Goal: Task Accomplishment & Management: Complete application form

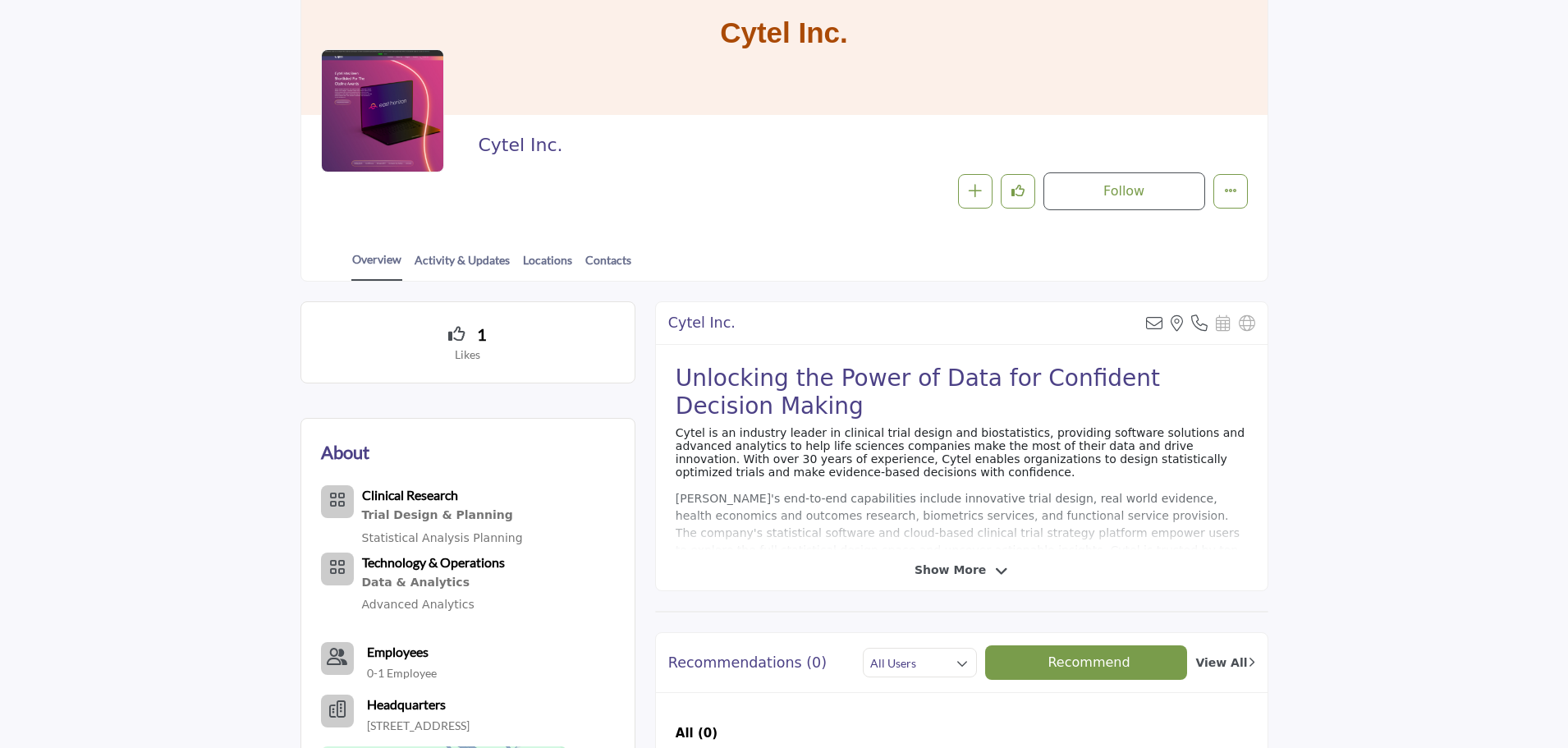
scroll to position [273, 0]
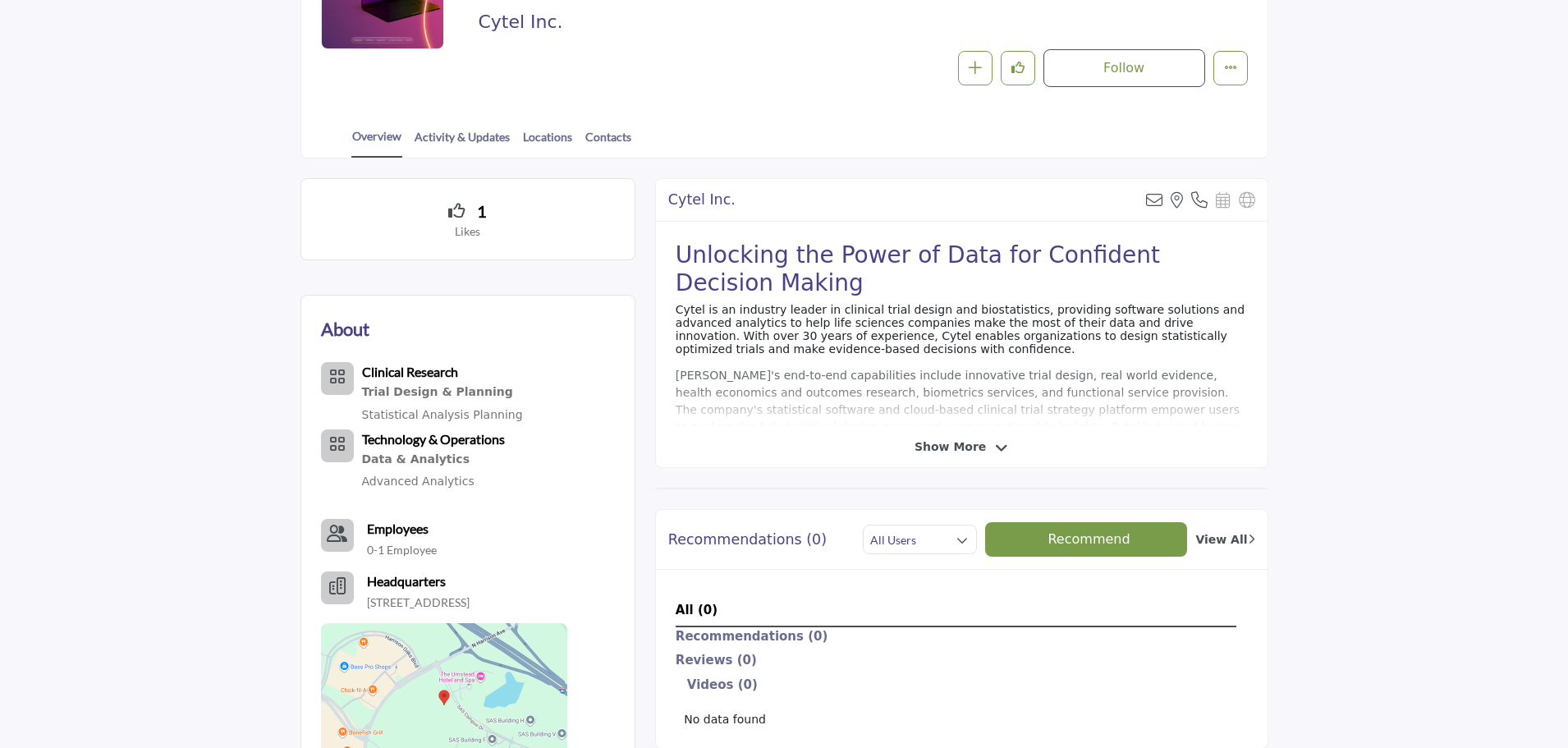
click at [995, 449] on icon at bounding box center [1002, 448] width 13 height 15
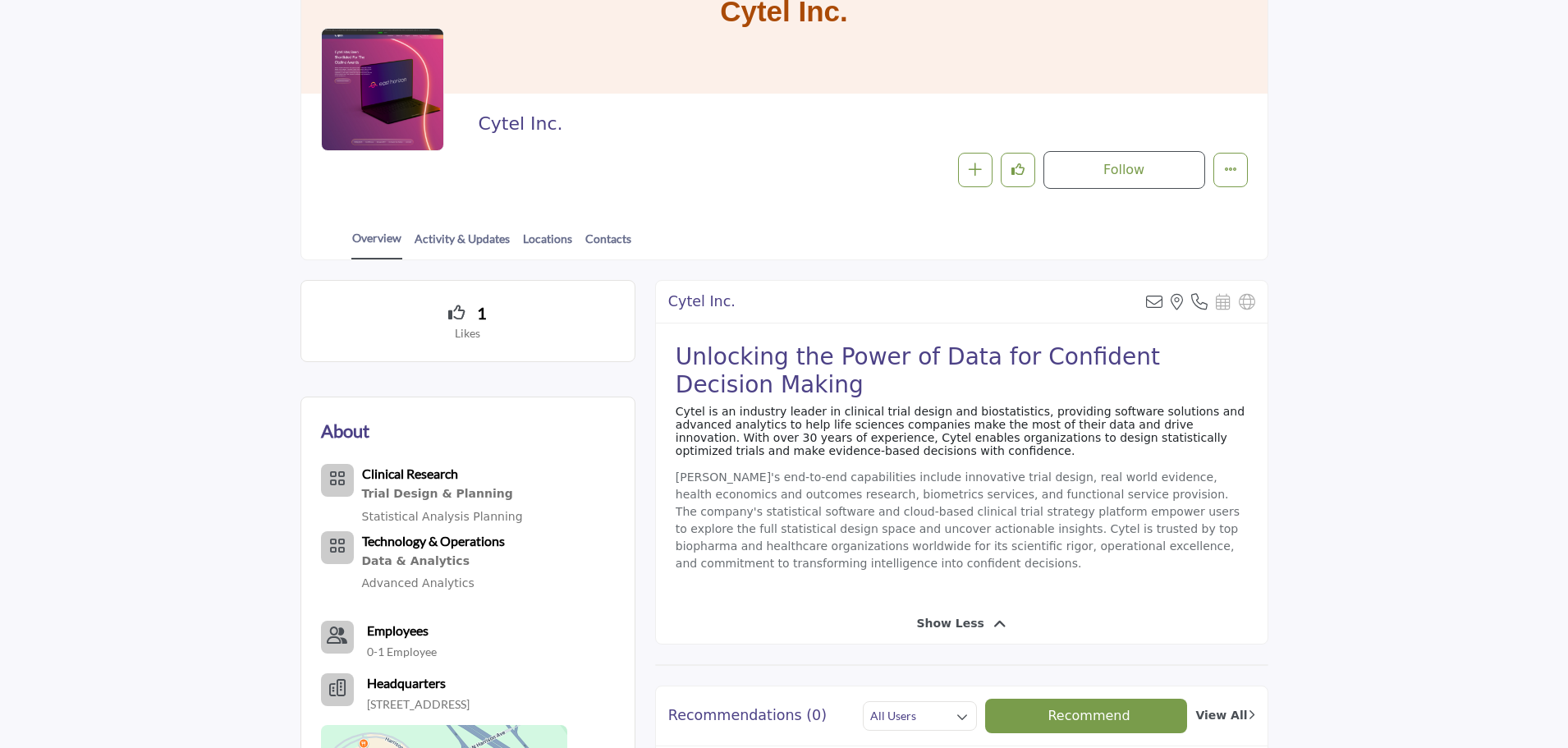
scroll to position [137, 0]
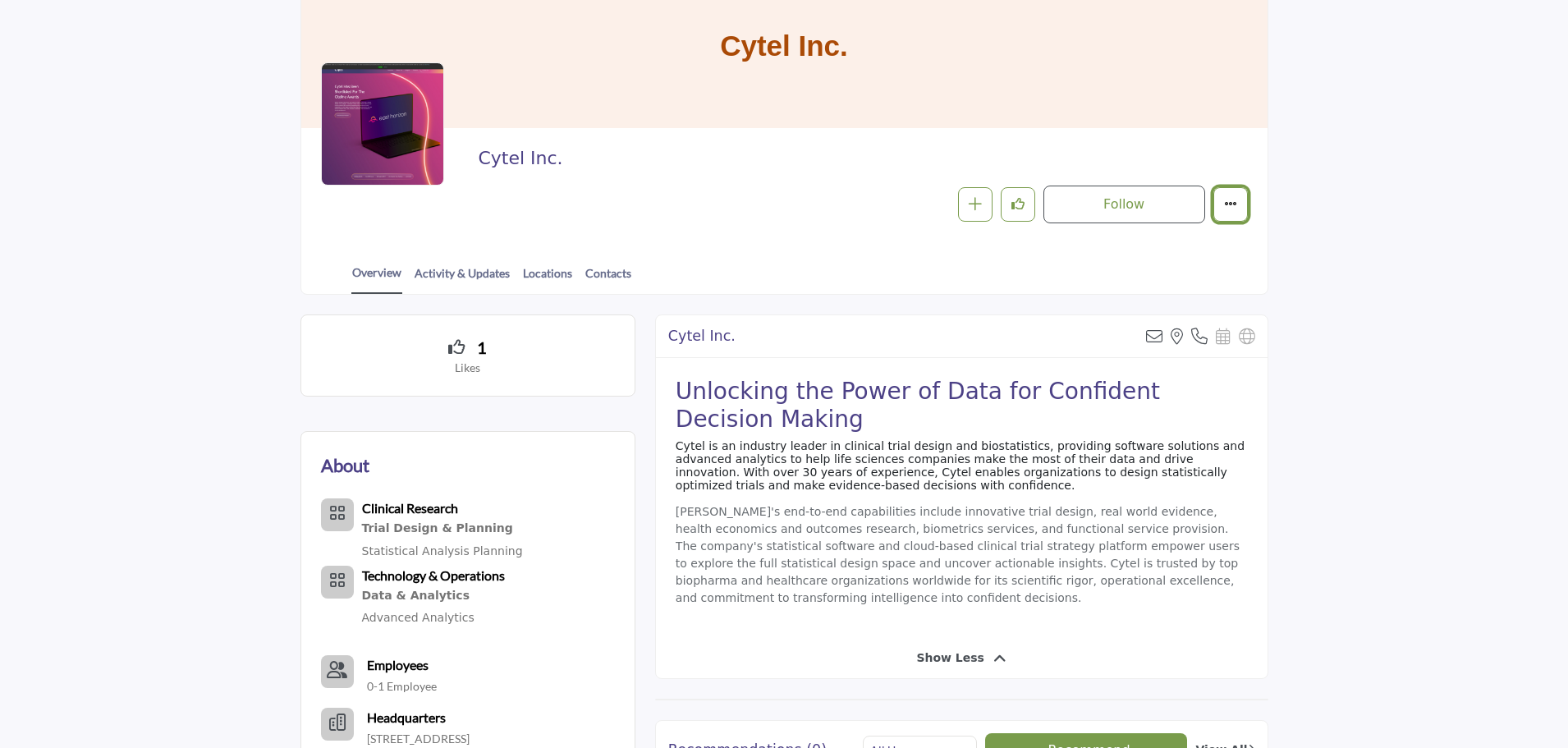
click at [1236, 209] on icon "More details" at bounding box center [1230, 203] width 13 height 13
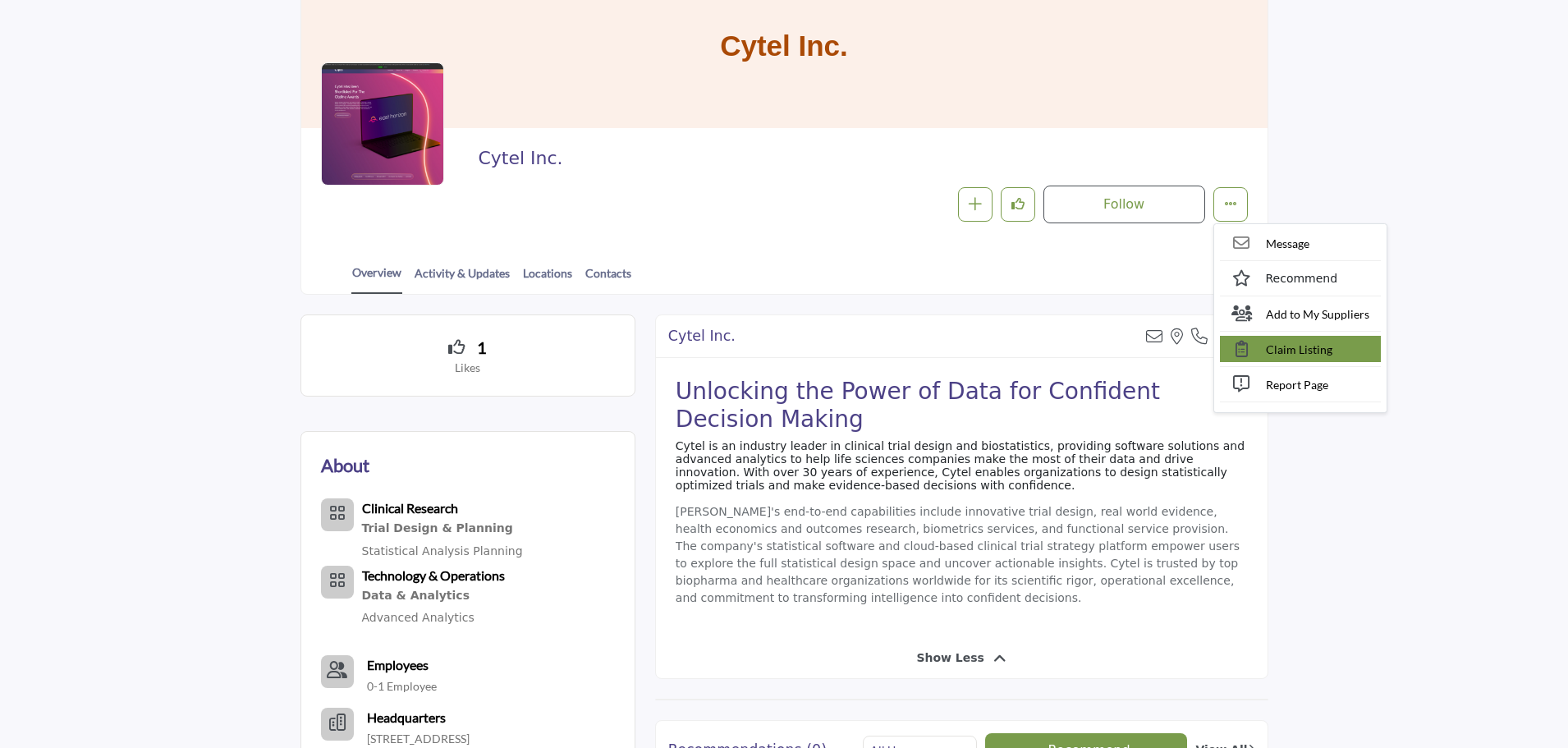
click at [1279, 345] on span "Claim Listing" at bounding box center [1298, 349] width 66 height 17
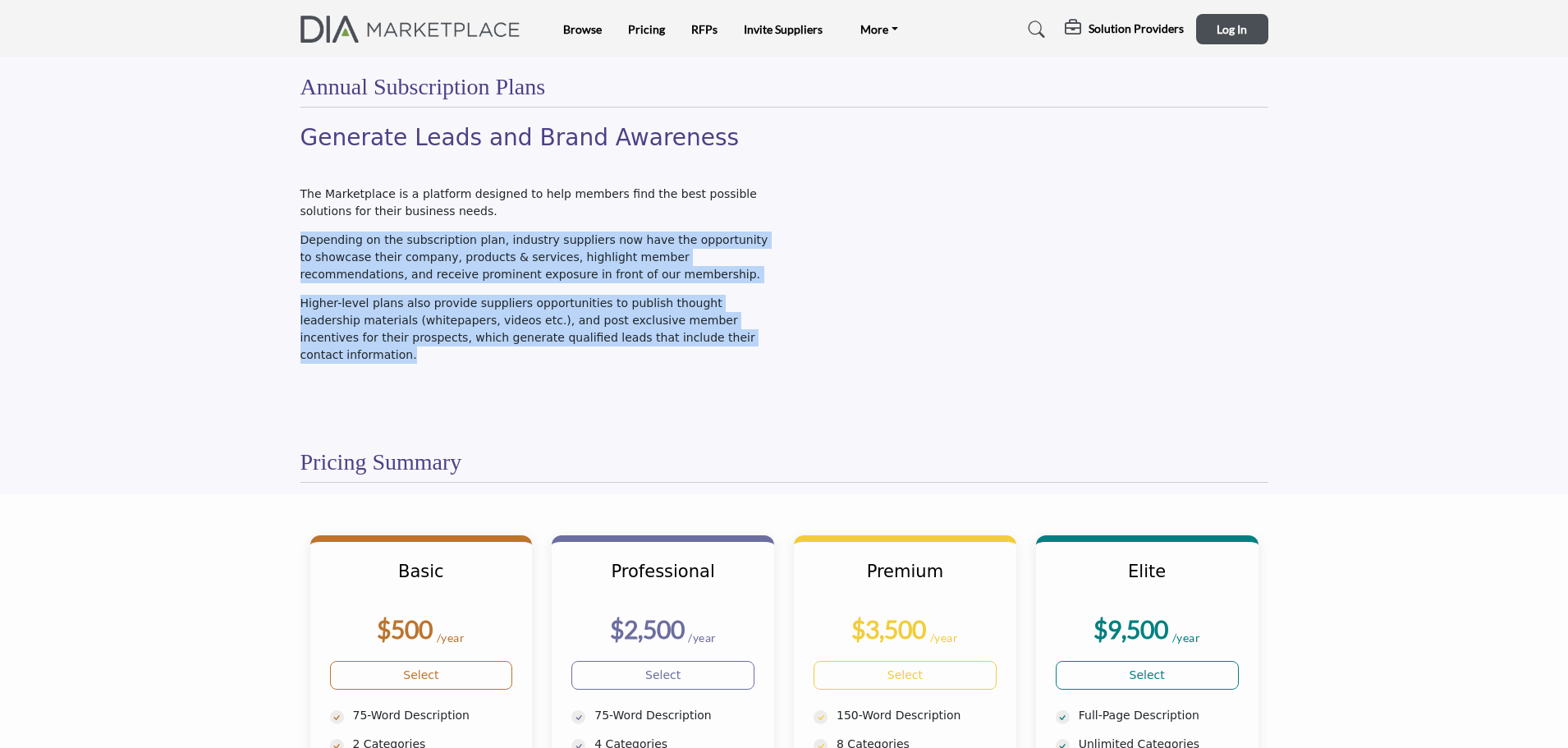
drag, startPoint x: 652, startPoint y: 347, endPoint x: 674, endPoint y: 372, distance: 33.3
click at [674, 372] on div "Generate Leads and Brand Awareness The Marketplace is a platform designed to he…" at bounding box center [537, 273] width 493 height 298
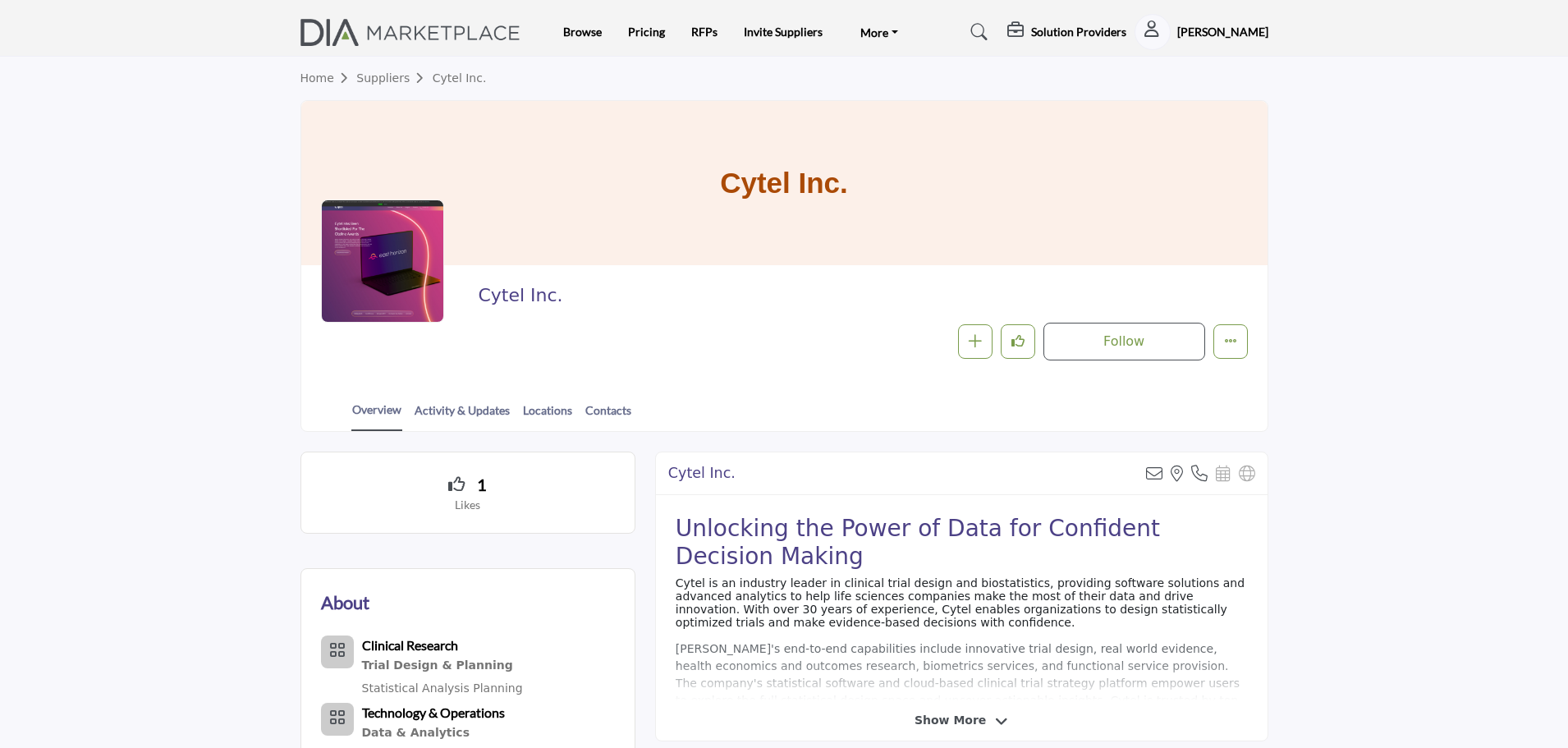
click at [1209, 330] on div "Follow Following Message Recommend Add to My Suppliers Claim Listing Report Page" at bounding box center [979, 342] width 539 height 38
click at [1237, 332] on button "More details" at bounding box center [1230, 341] width 34 height 34
click at [1266, 487] on span "Claim Listing" at bounding box center [1298, 487] width 66 height 17
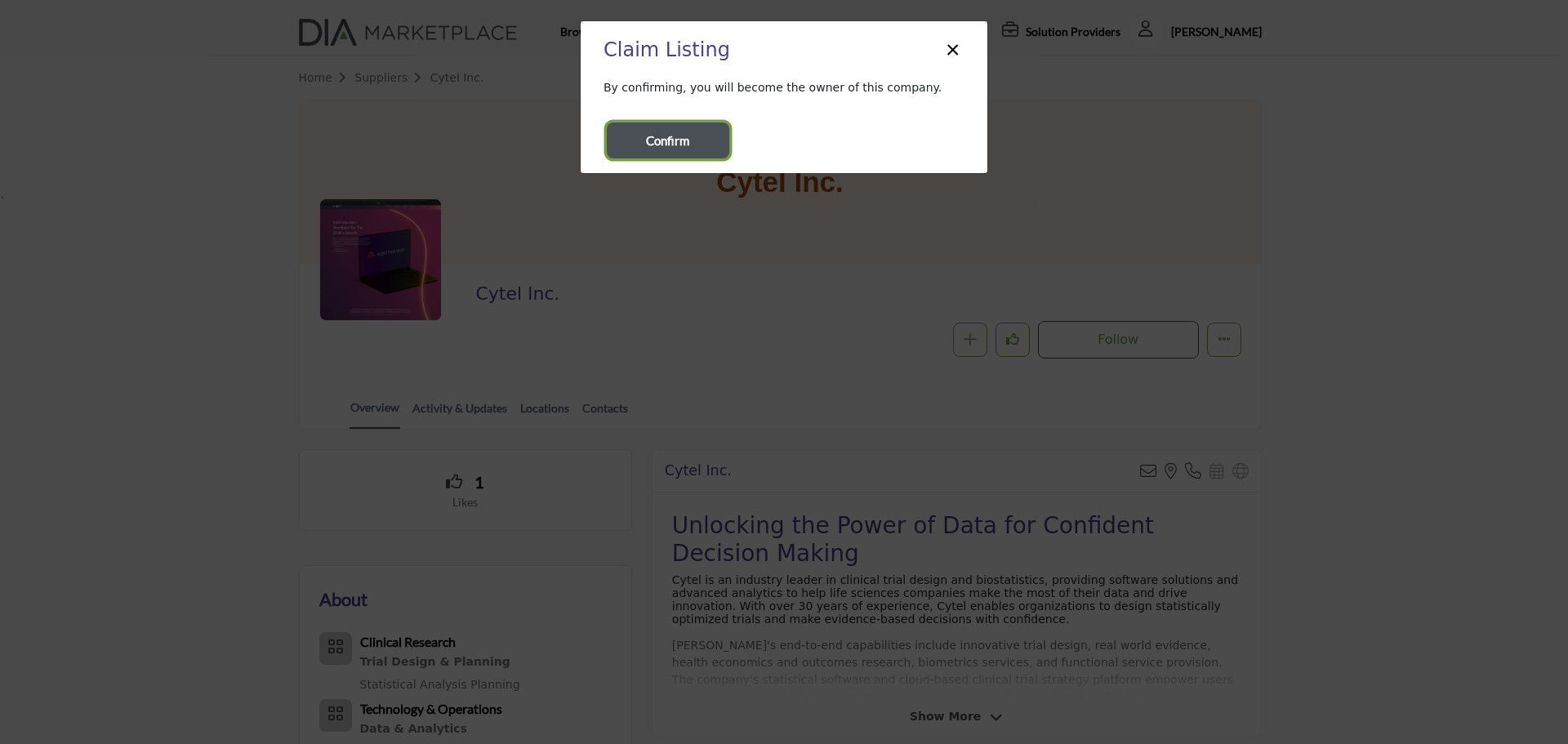
click at [674, 142] on span "Confirm" at bounding box center [668, 141] width 43 height 19
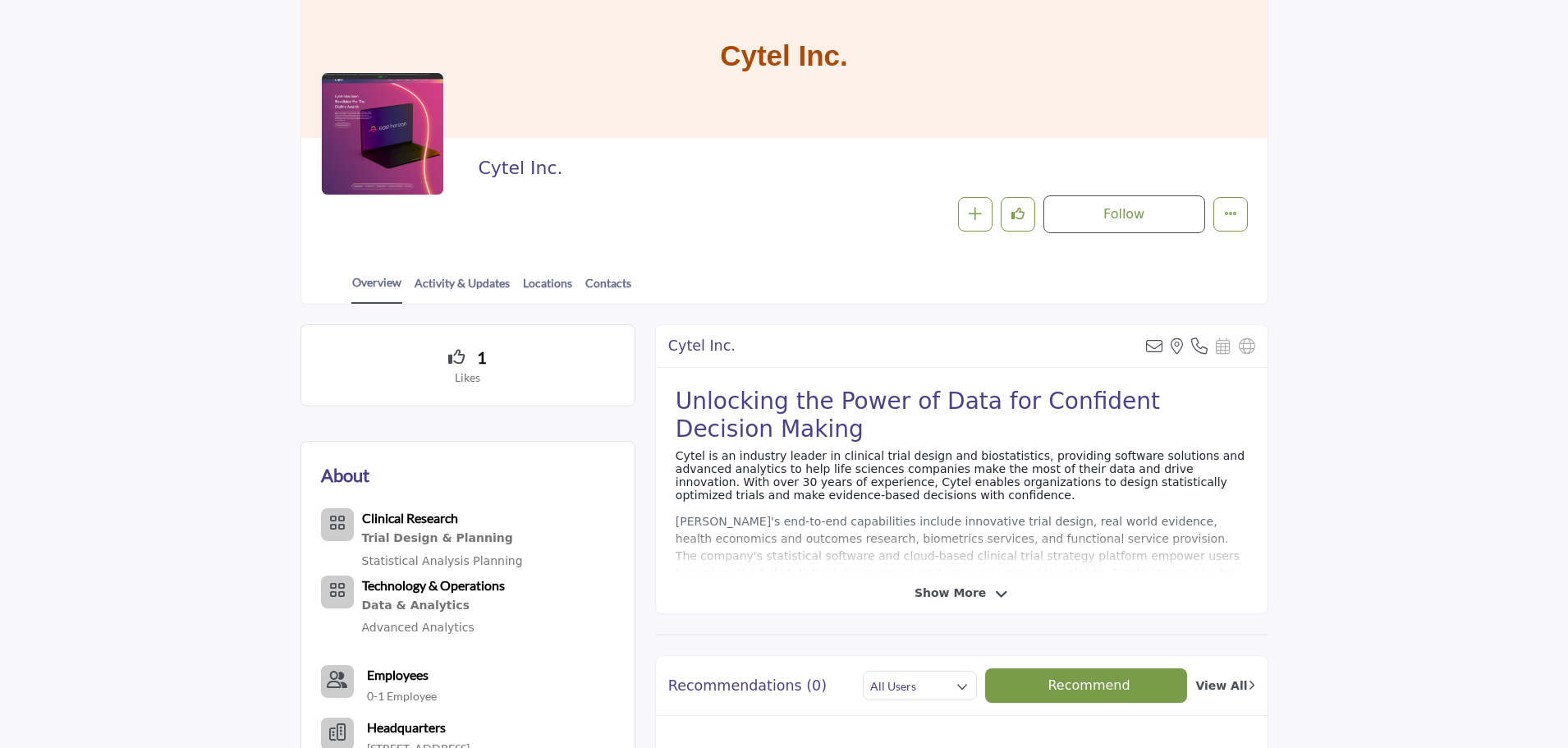
scroll to position [273, 0]
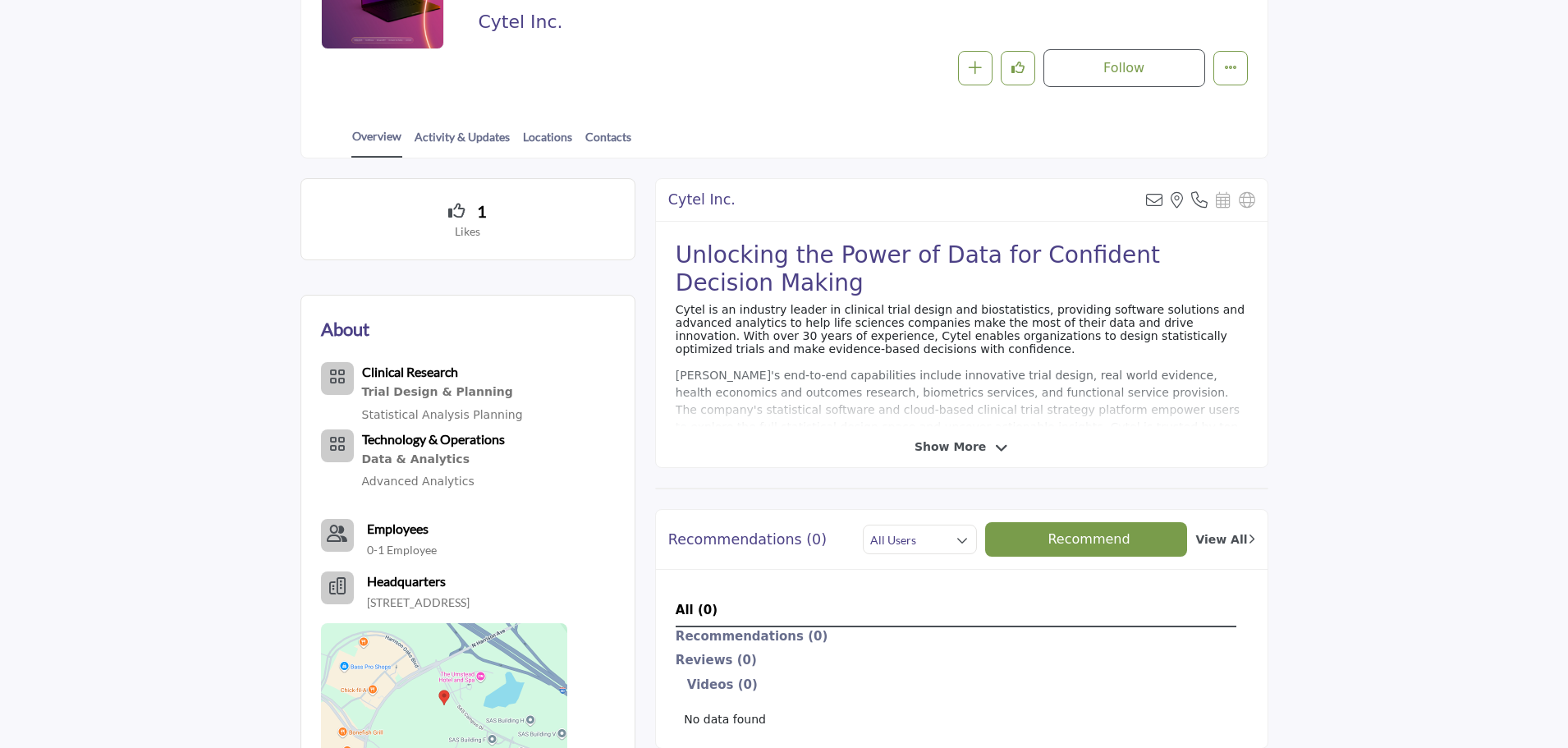
click at [948, 452] on span "Show More" at bounding box center [950, 447] width 72 height 17
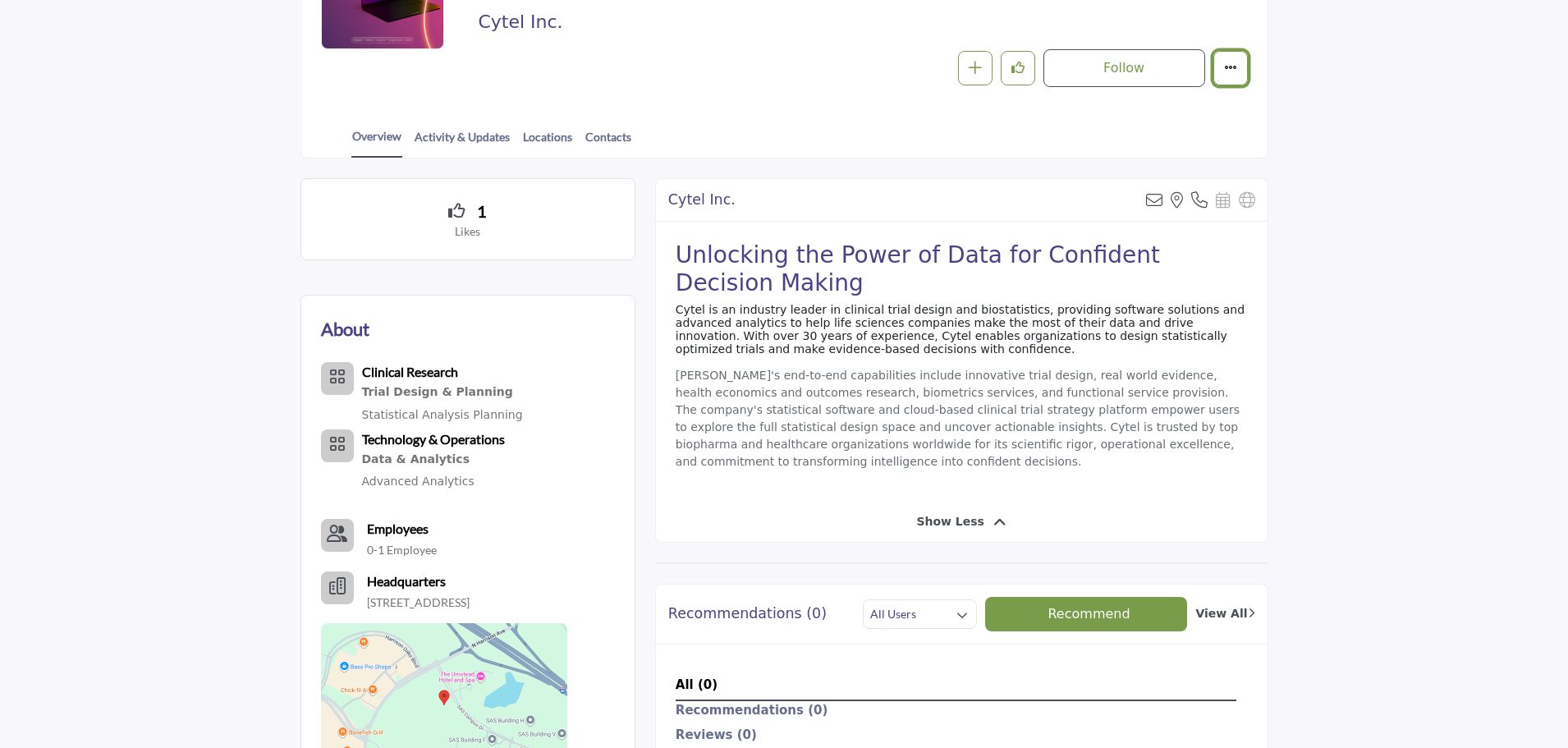
click at [1229, 65] on icon "More details" at bounding box center [1230, 67] width 13 height 13
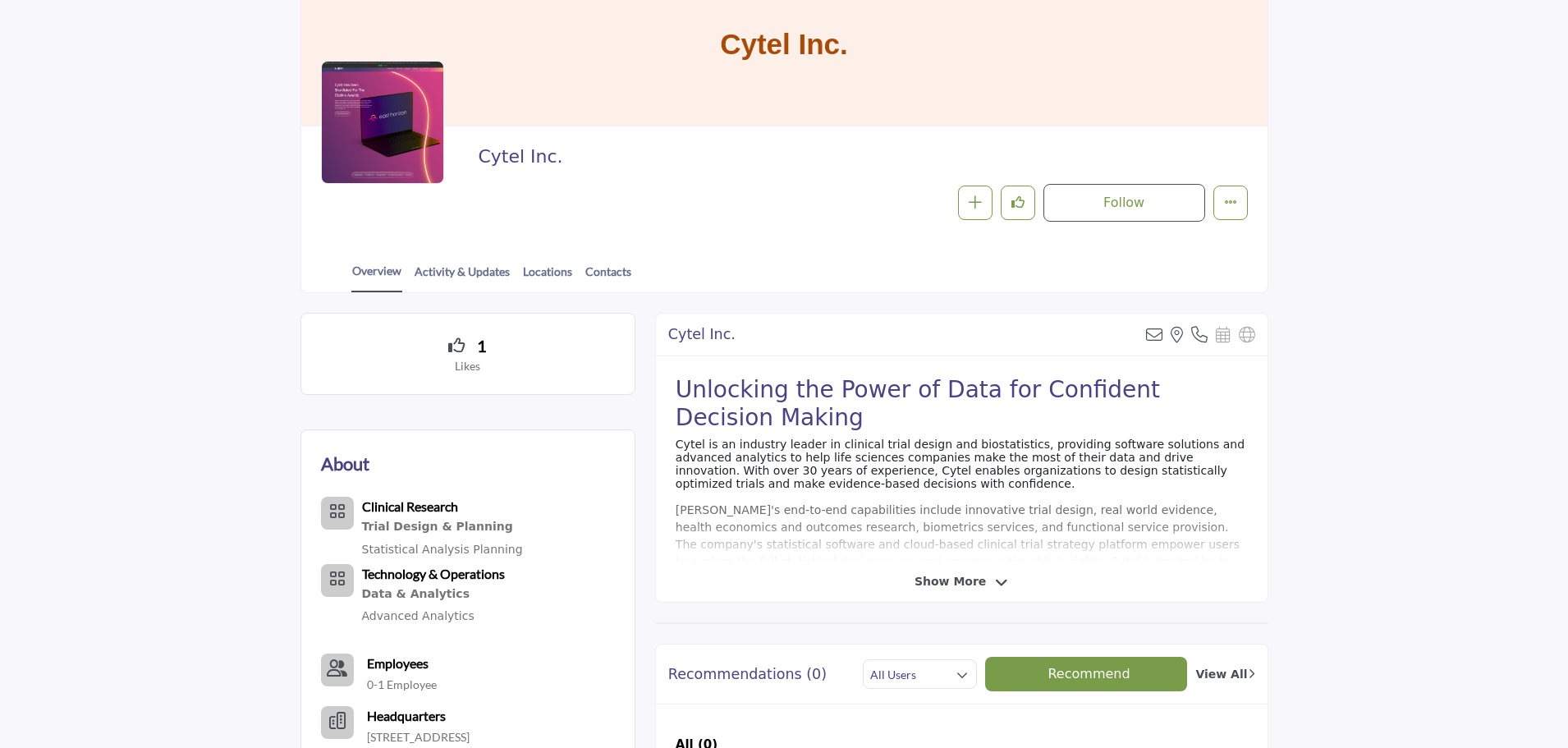
scroll to position [111, 0]
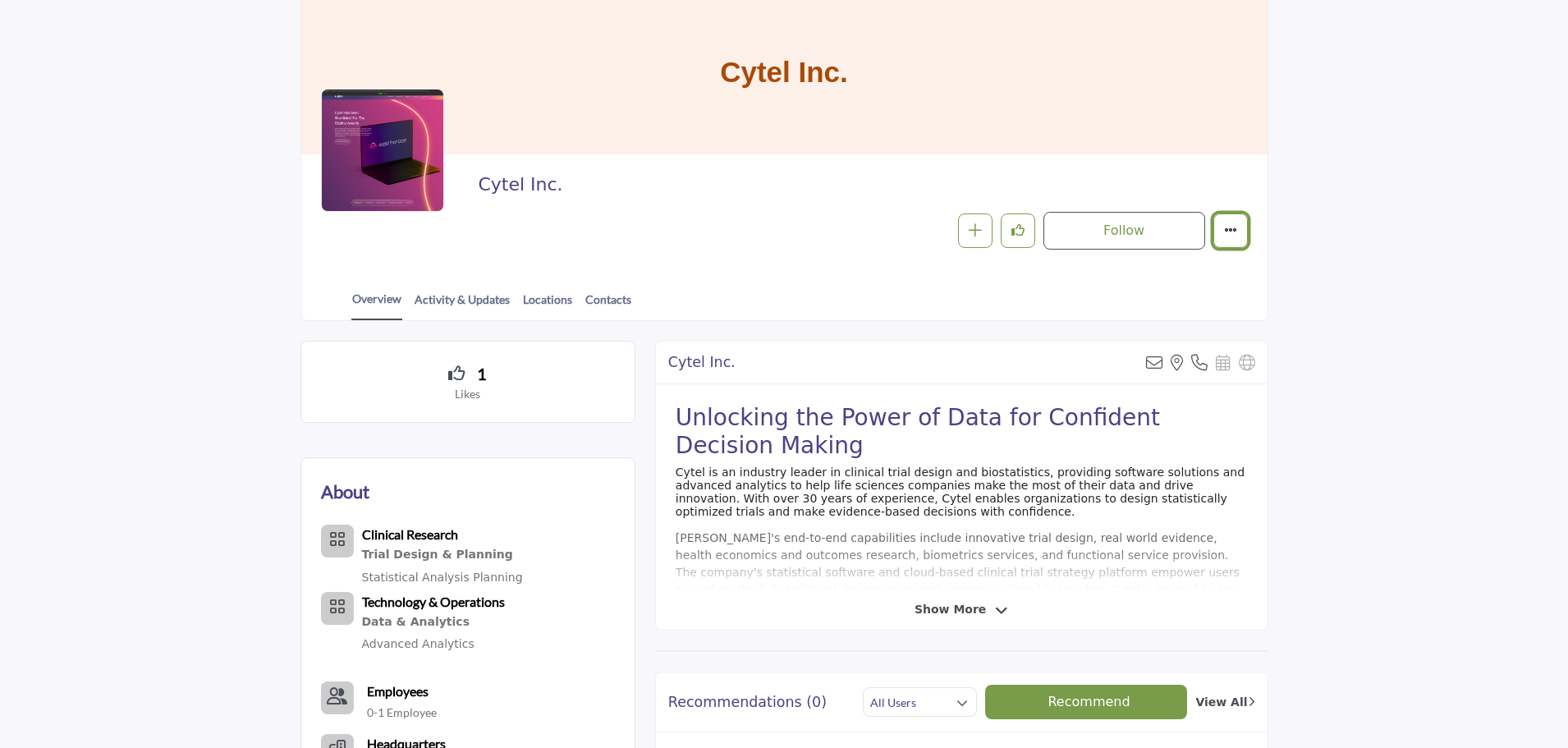
click at [1230, 243] on button "More details" at bounding box center [1230, 231] width 34 height 34
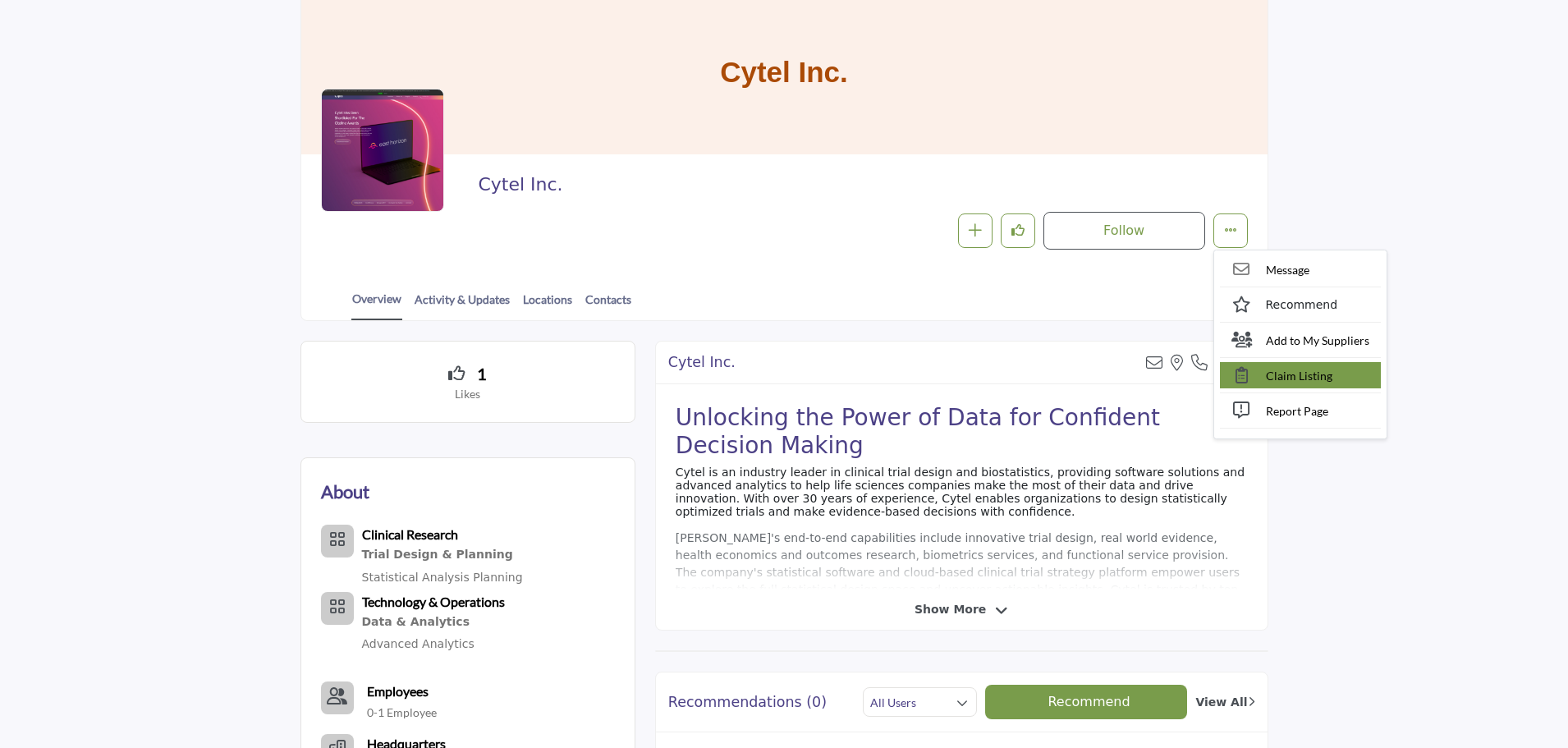
click at [1289, 371] on span "Claim Listing" at bounding box center [1298, 375] width 66 height 17
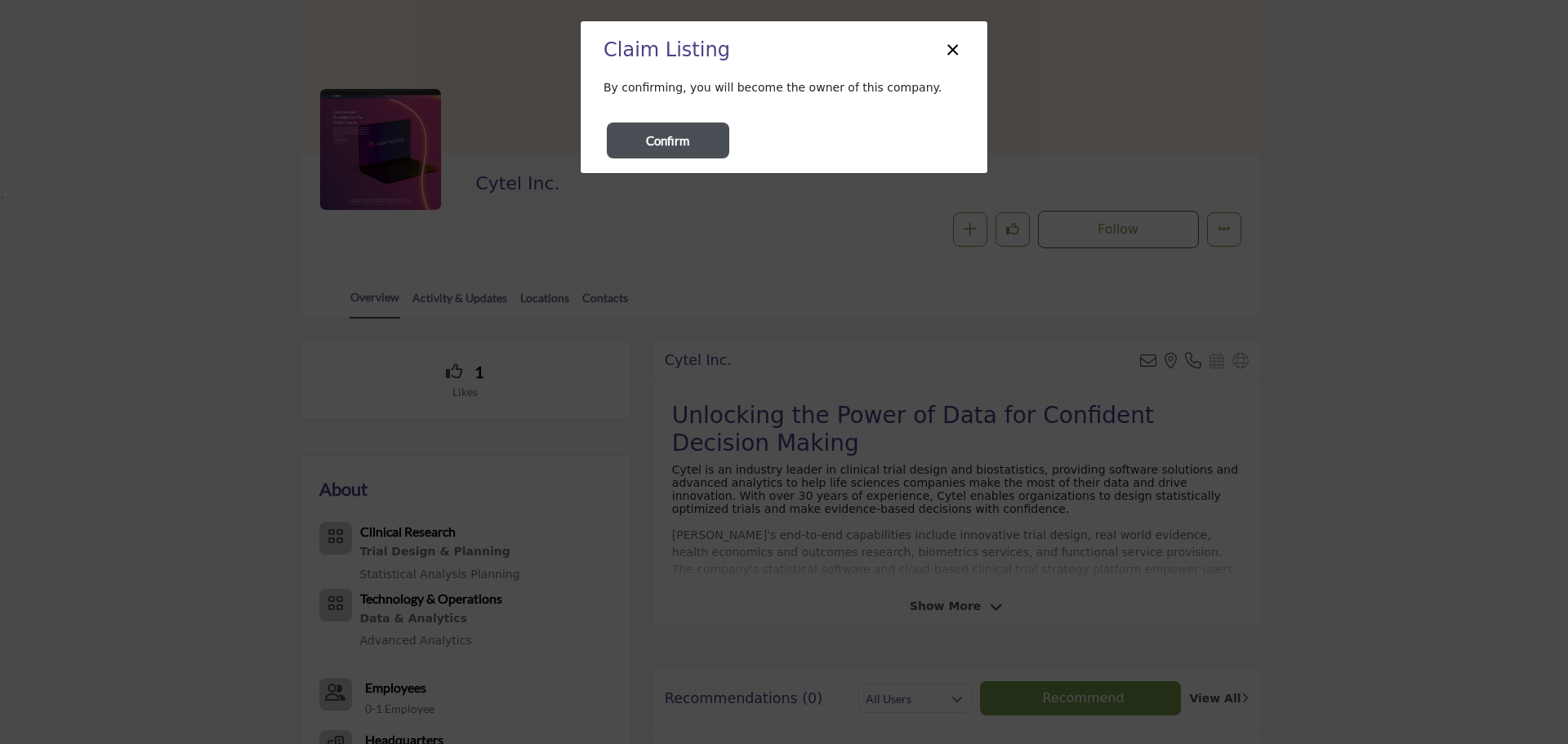
click at [748, 141] on div "Confirm" at bounding box center [784, 146] width 407 height 53
click at [691, 132] on button "Confirm" at bounding box center [668, 141] width 123 height 36
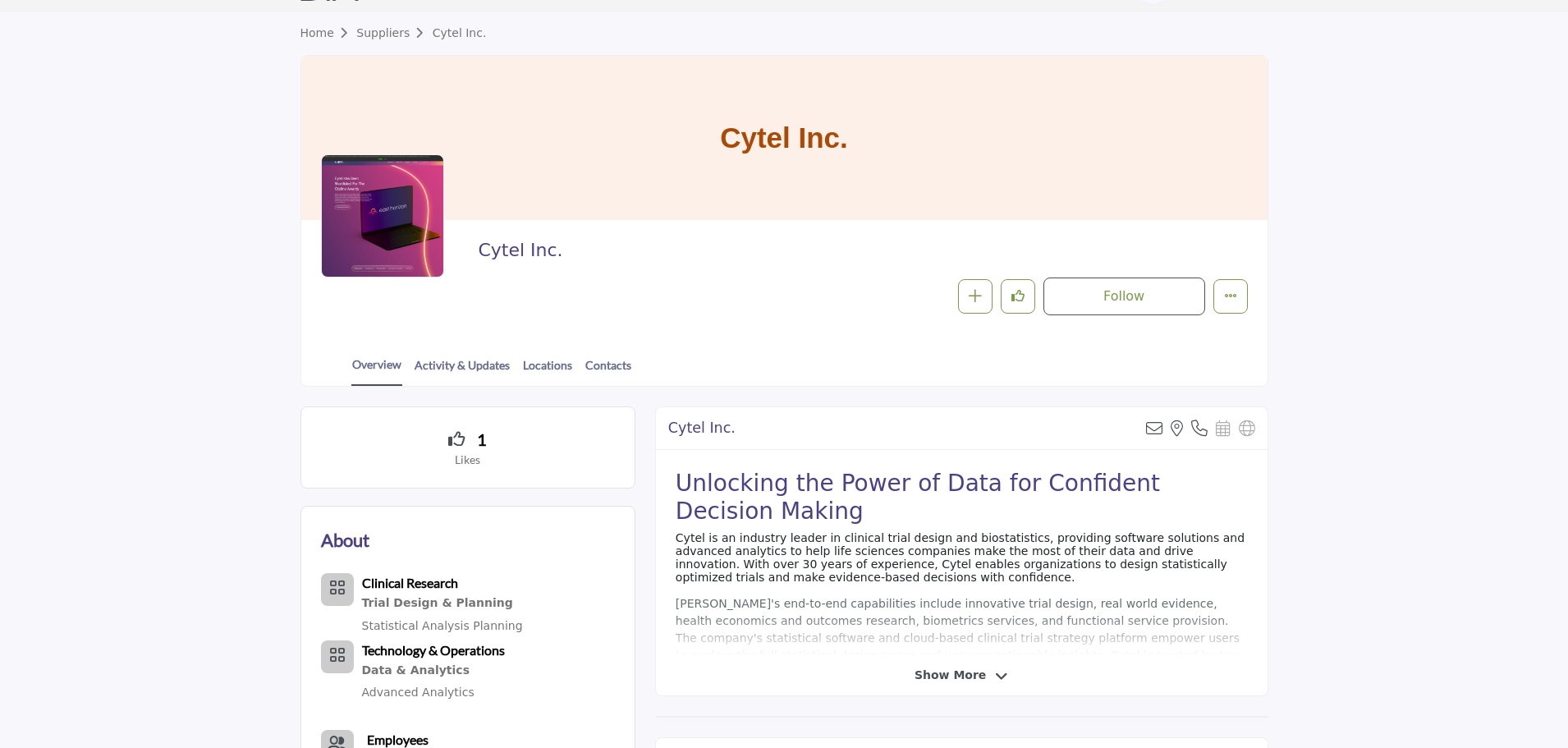
scroll to position [45, 0]
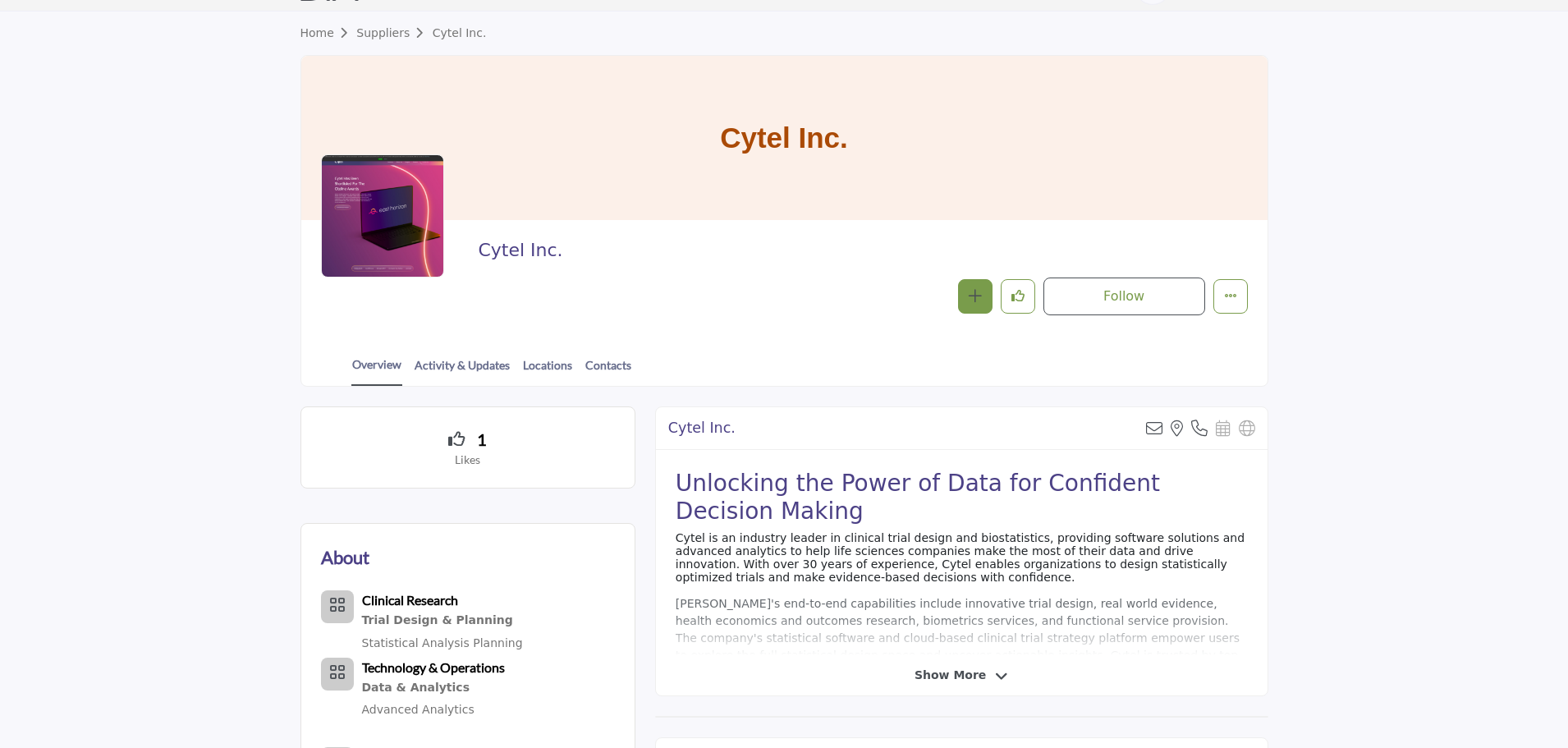
click at [974, 297] on icon "button" at bounding box center [975, 295] width 13 height 13
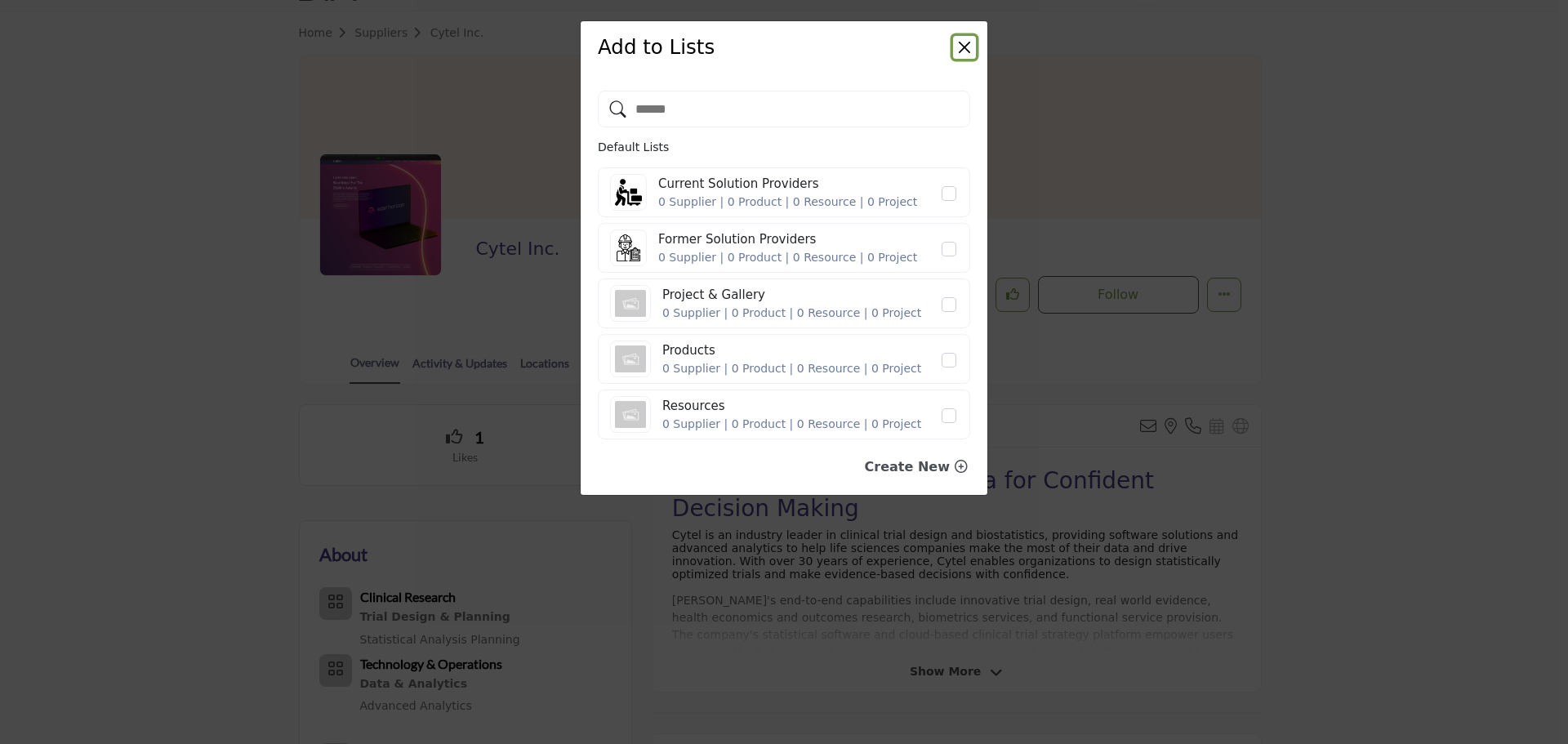
click at [960, 55] on button "Close" at bounding box center [964, 47] width 23 height 23
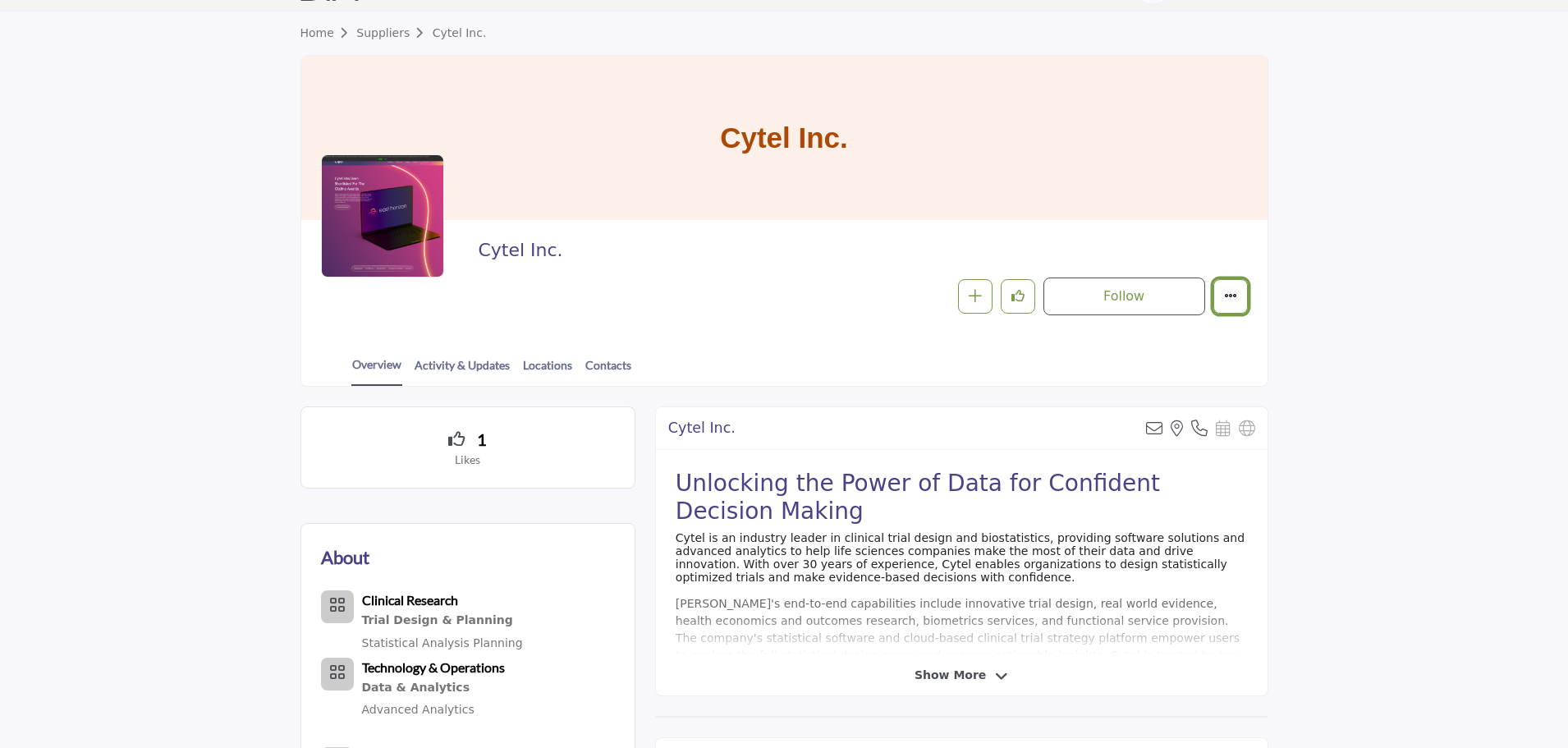
click at [1224, 308] on button "More details" at bounding box center [1230, 297] width 34 height 34
click at [641, 339] on div "Overview Activity & Updates Locations Contacts" at bounding box center [805, 360] width 926 height 51
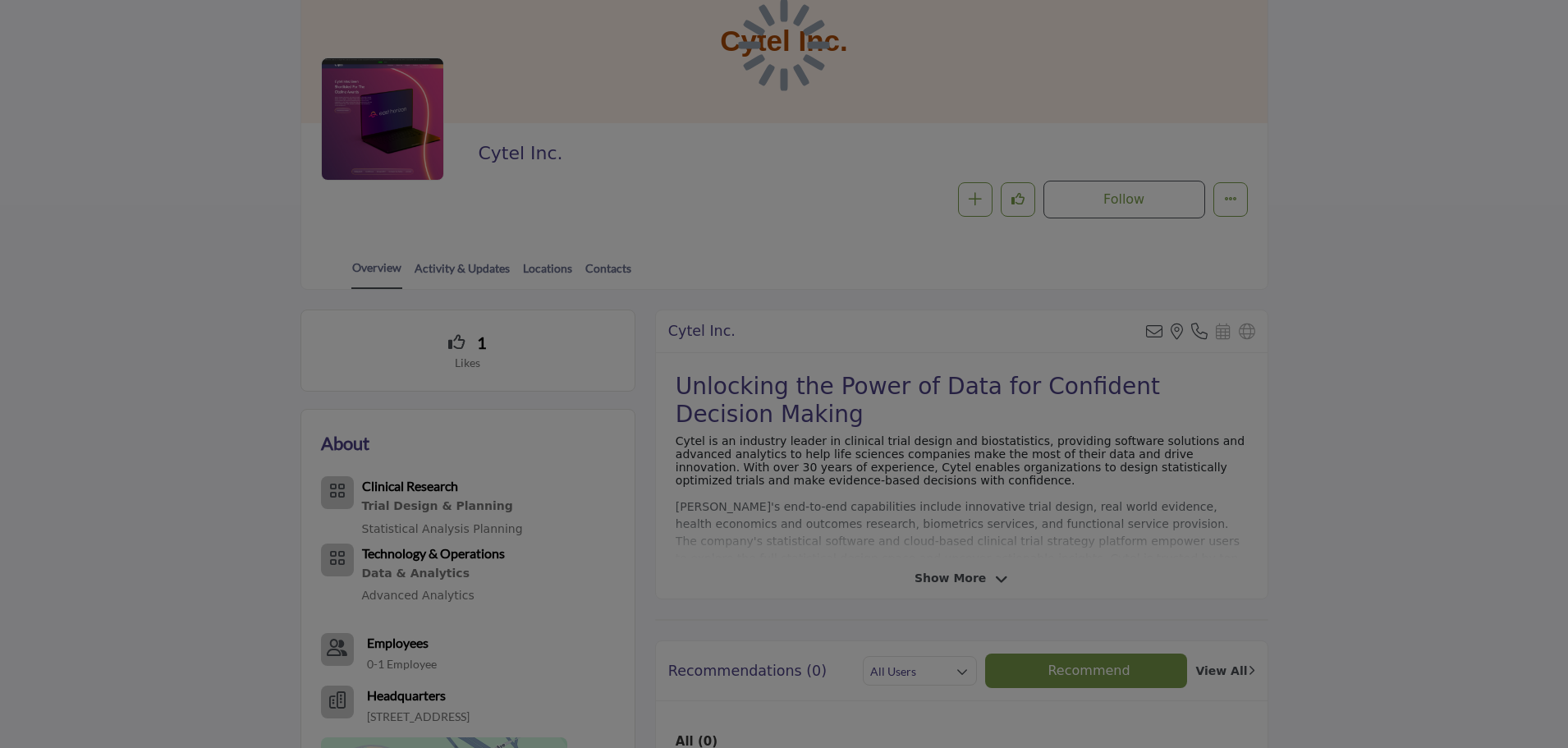
scroll to position [182, 0]
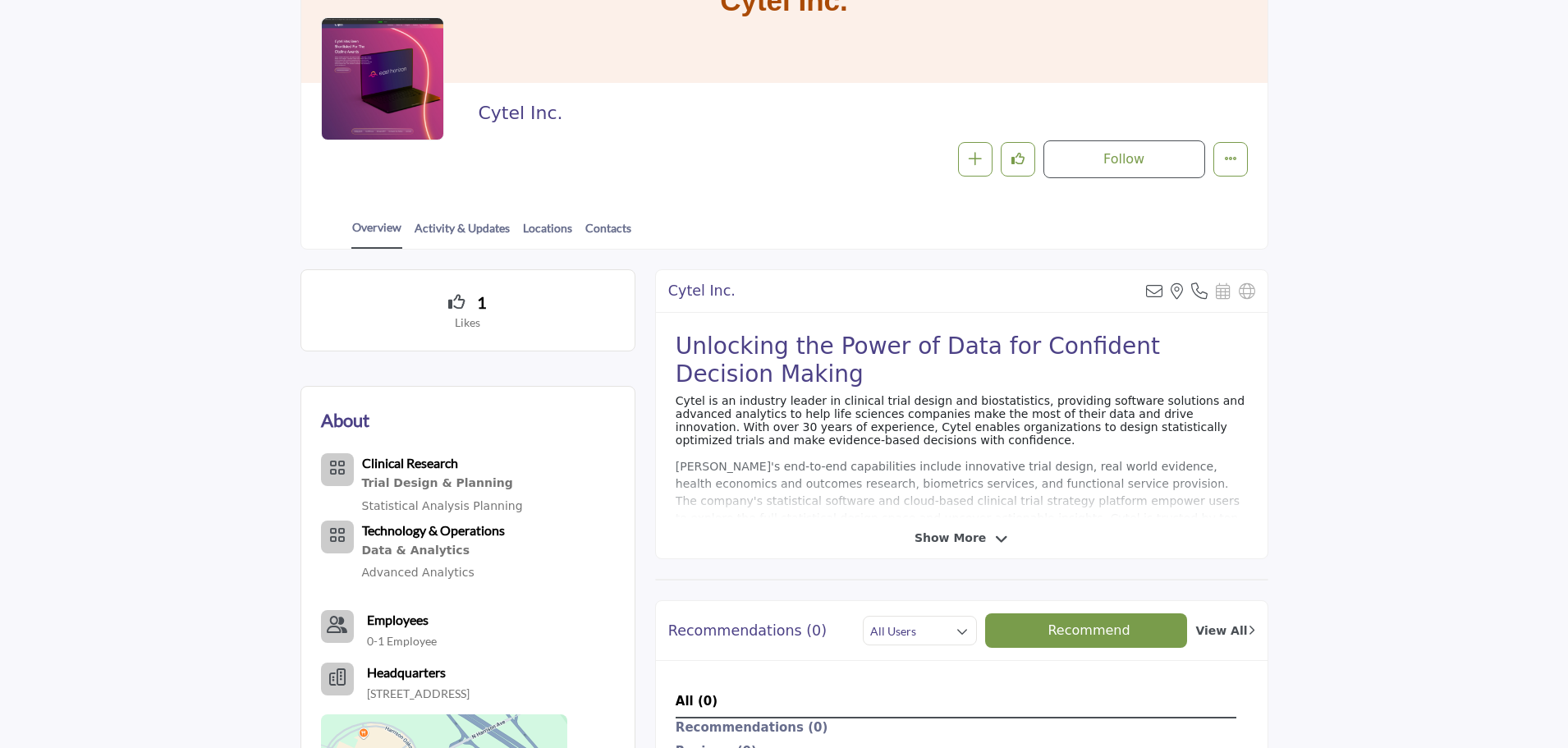
click at [996, 544] on icon at bounding box center [1002, 539] width 13 height 15
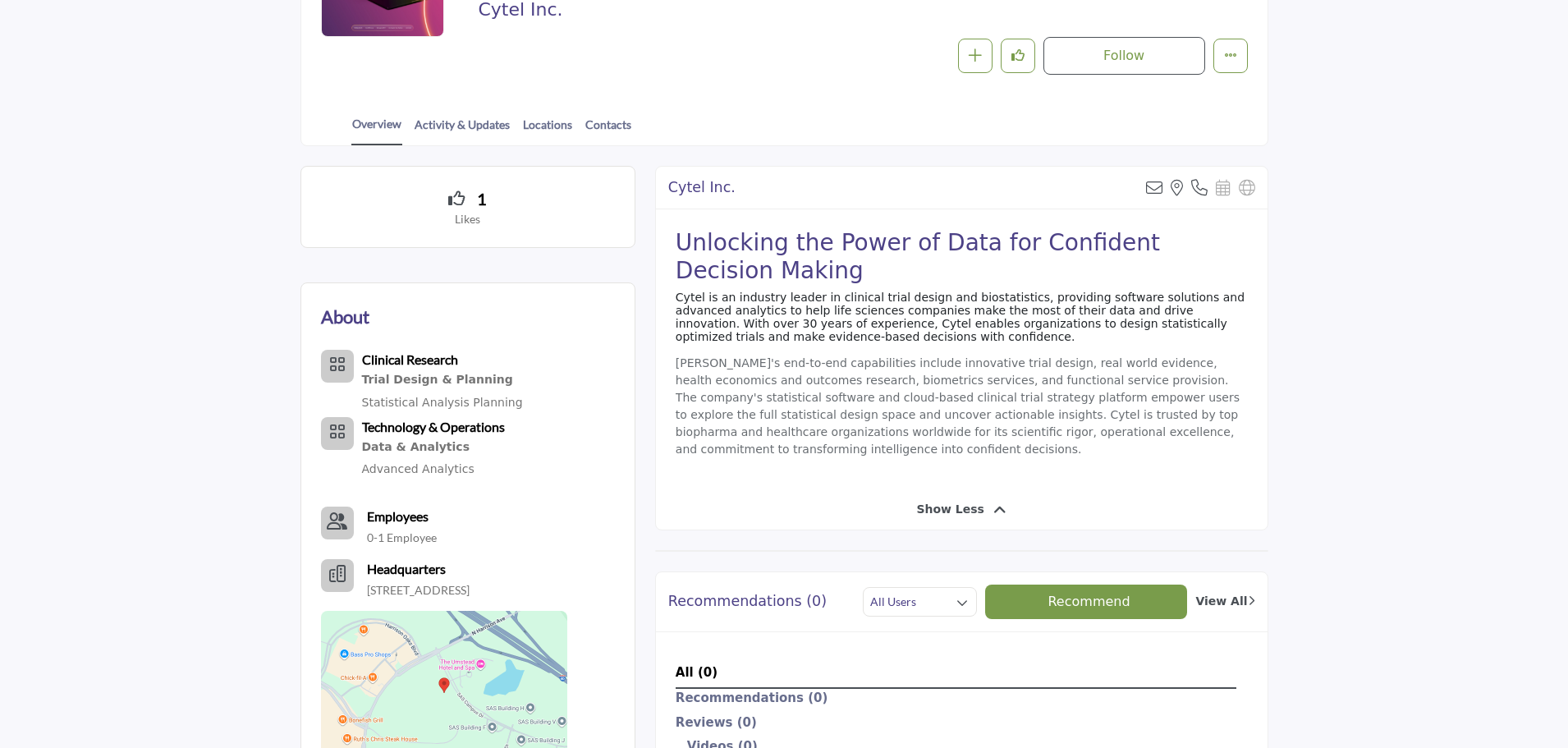
scroll to position [319, 0]
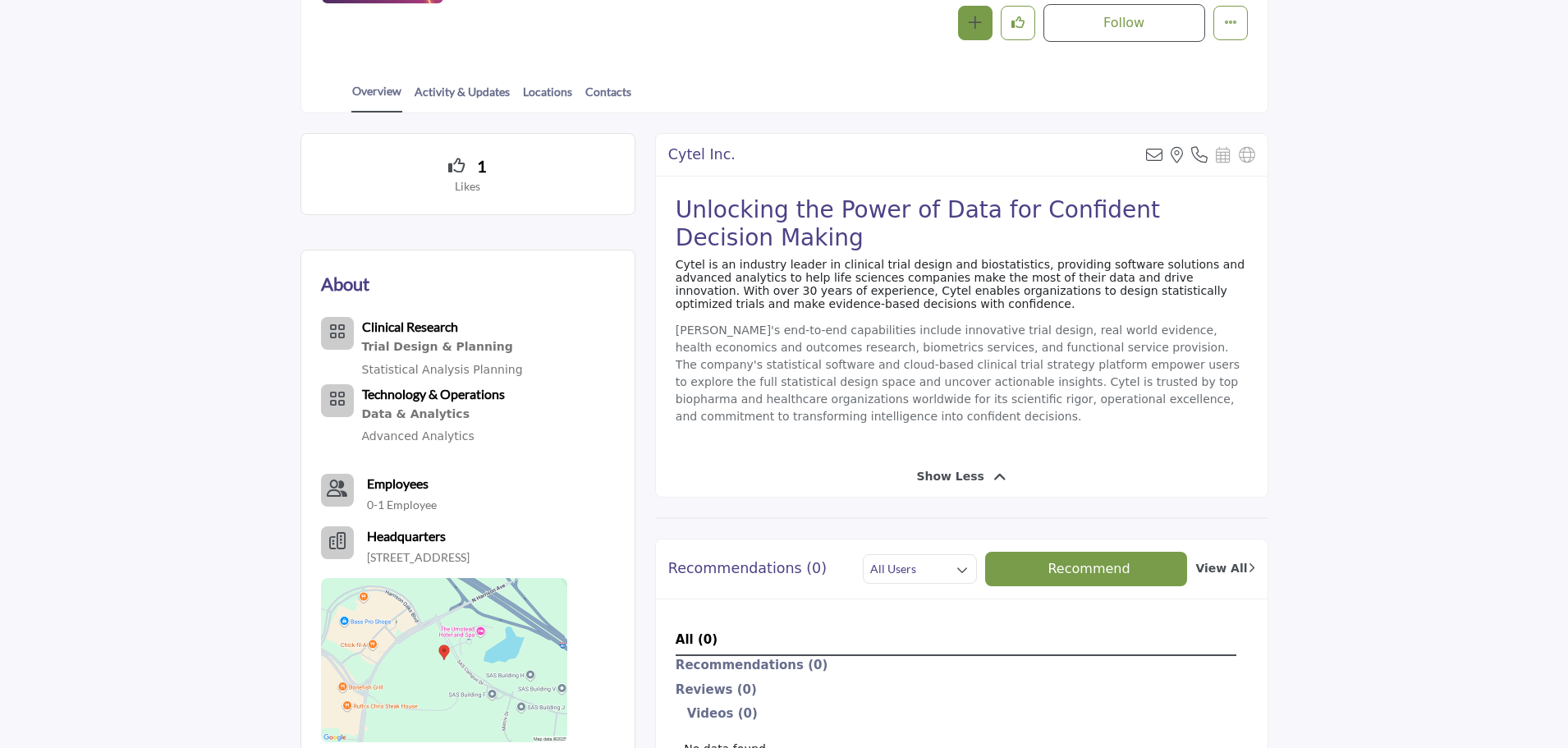
click at [969, 34] on button "button" at bounding box center [975, 23] width 34 height 34
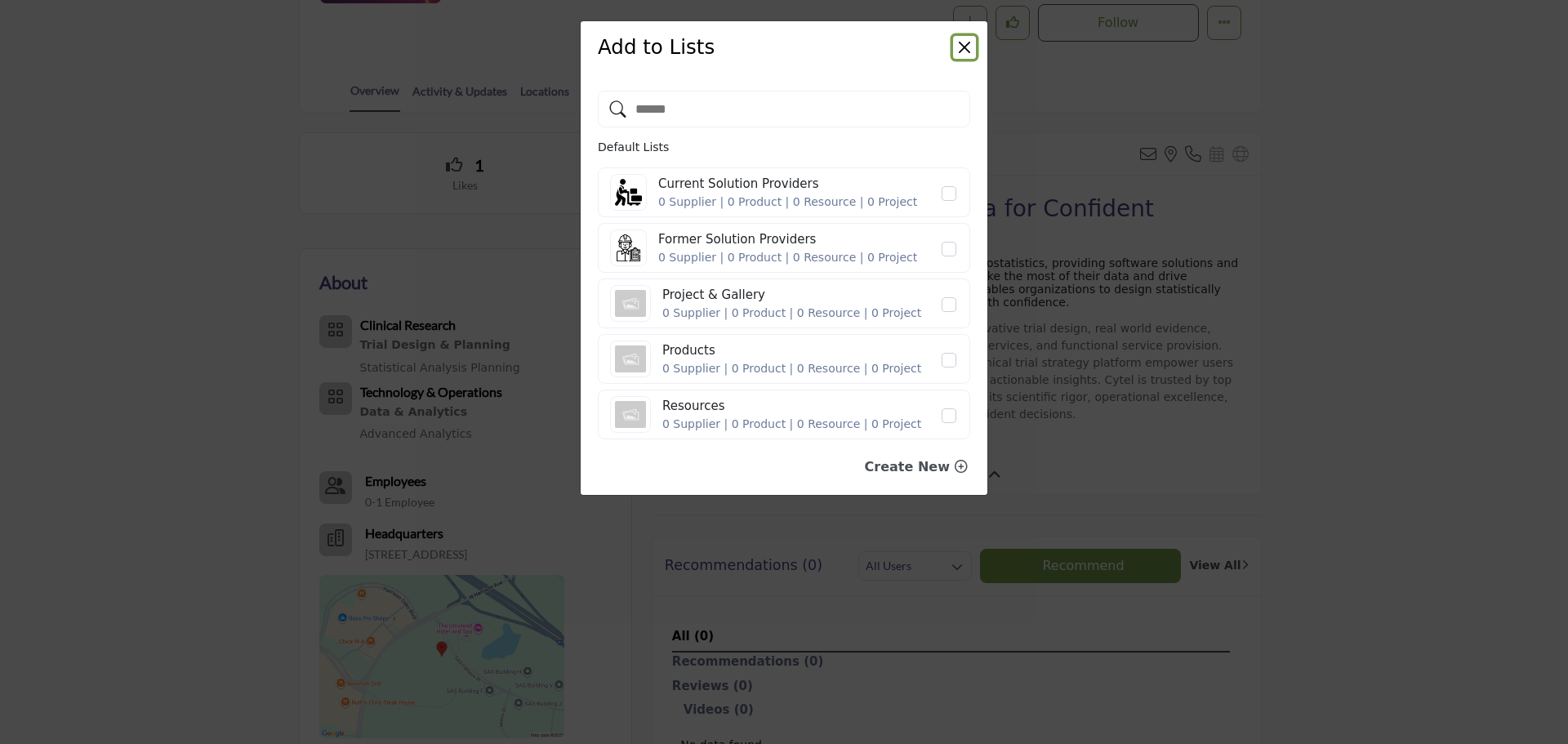
click at [960, 40] on button "Close" at bounding box center [964, 47] width 23 height 23
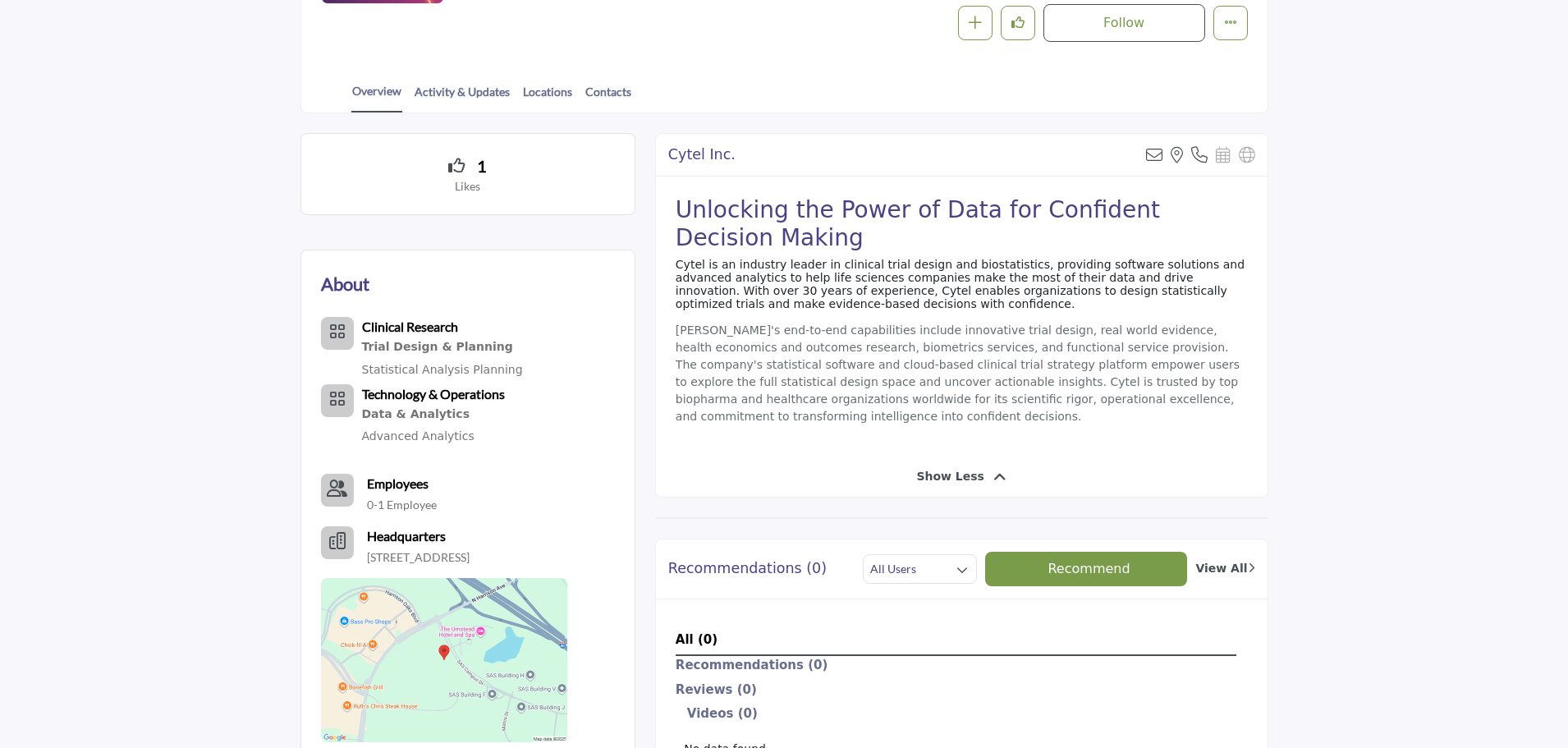
click at [160, 305] on section "1 Likes About Clinical Research Employees" at bounding box center [784, 709] width 1568 height 1191
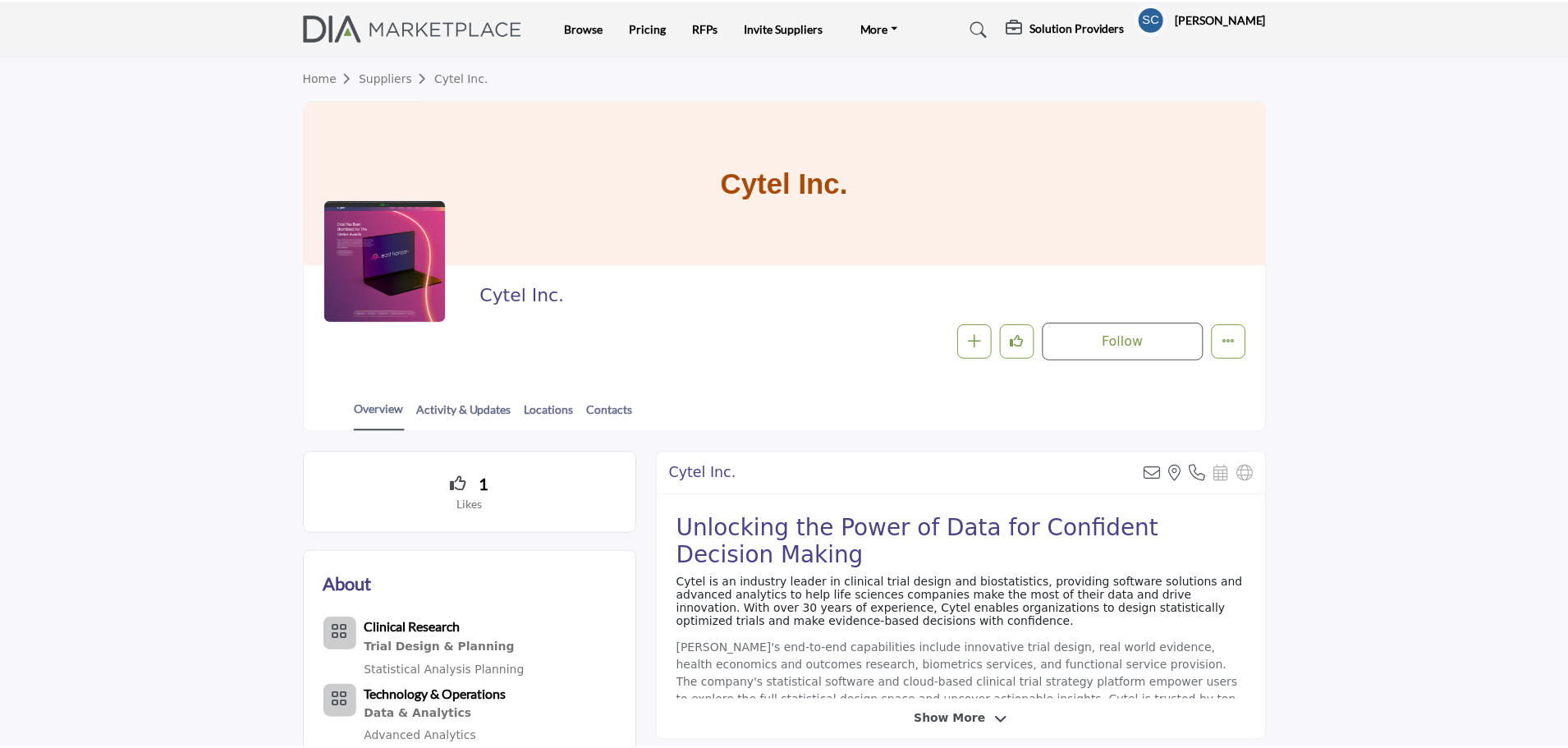
scroll to position [319, 0]
